Goal: Transaction & Acquisition: Obtain resource

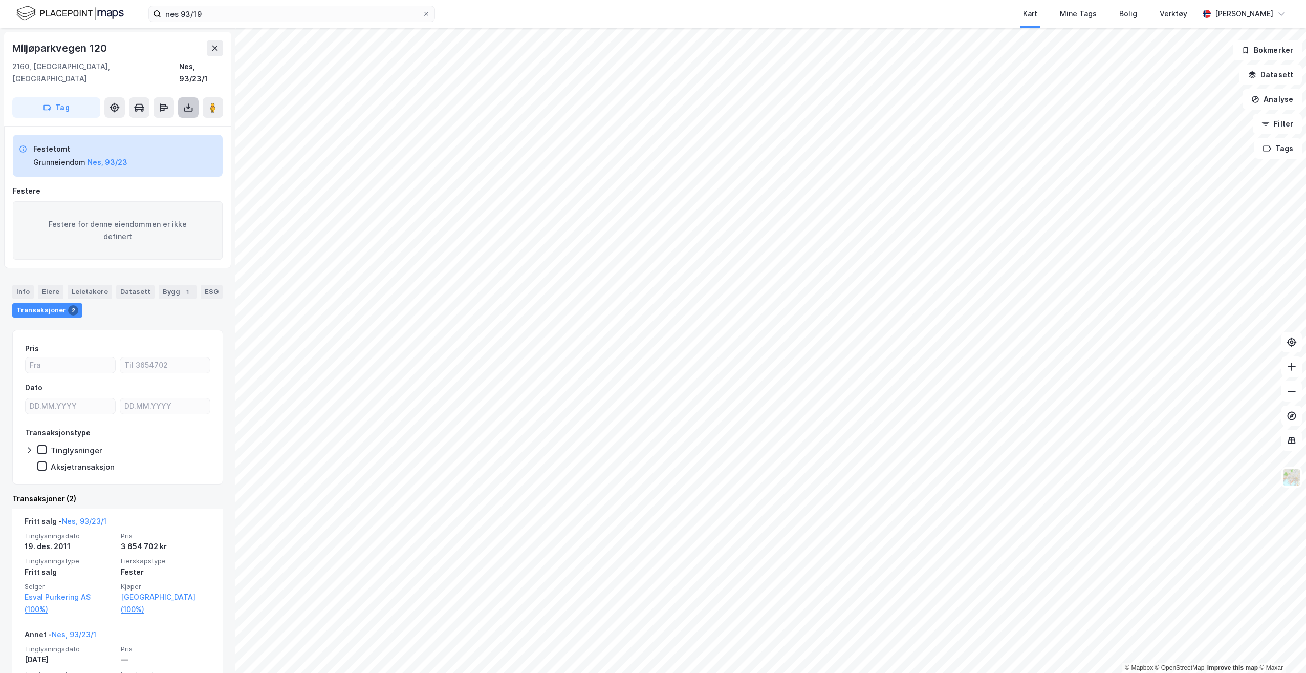
click at [191, 102] on icon at bounding box center [188, 107] width 10 height 10
click at [144, 124] on div "Last ned grunnbok" at bounding box center [137, 128] width 59 height 8
